Goal: Check status: Check status

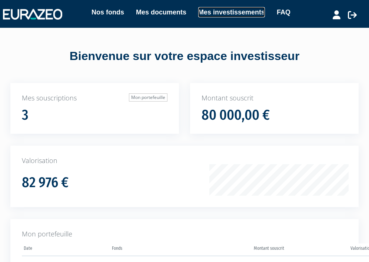
click at [210, 15] on link "Mes investissements" at bounding box center [231, 12] width 67 height 10
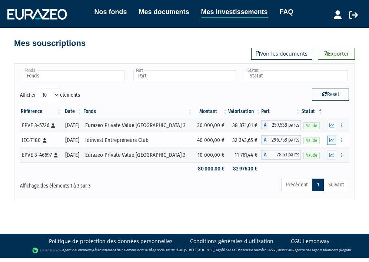
click at [333, 142] on icon "button" at bounding box center [331, 140] width 5 height 5
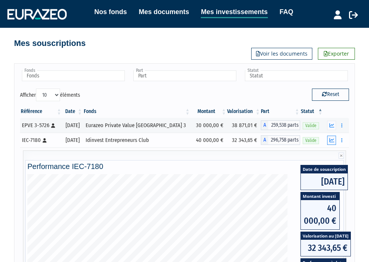
click at [333, 142] on icon "button" at bounding box center [331, 140] width 5 height 5
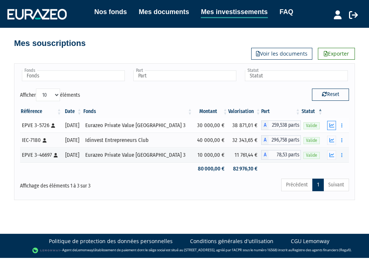
click at [330, 128] on button "button" at bounding box center [331, 125] width 9 height 9
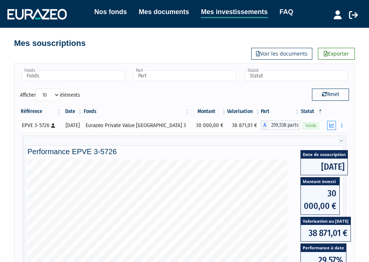
click at [330, 128] on button "button" at bounding box center [331, 125] width 9 height 9
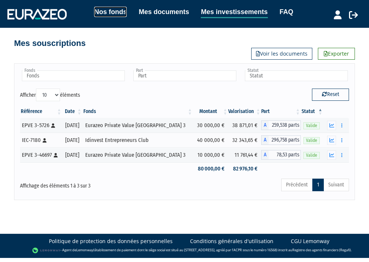
click at [117, 7] on link "Nos fonds" at bounding box center [110, 12] width 33 height 10
